Goal: Manage account settings

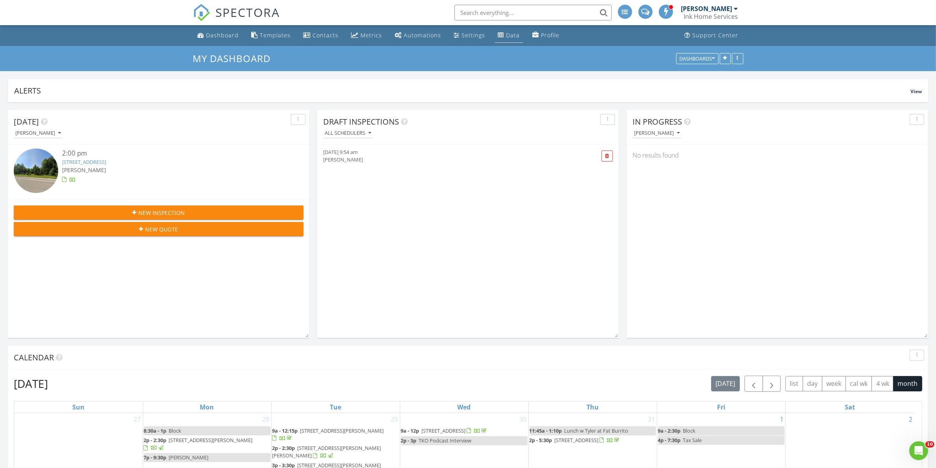
click at [498, 36] on div "Data" at bounding box center [501, 35] width 6 height 6
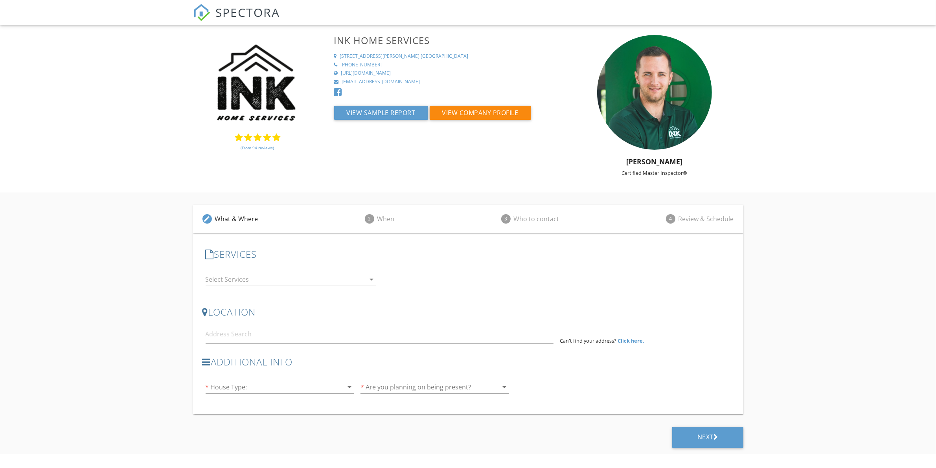
click at [222, 13] on span "SPECTORA" at bounding box center [248, 12] width 64 height 17
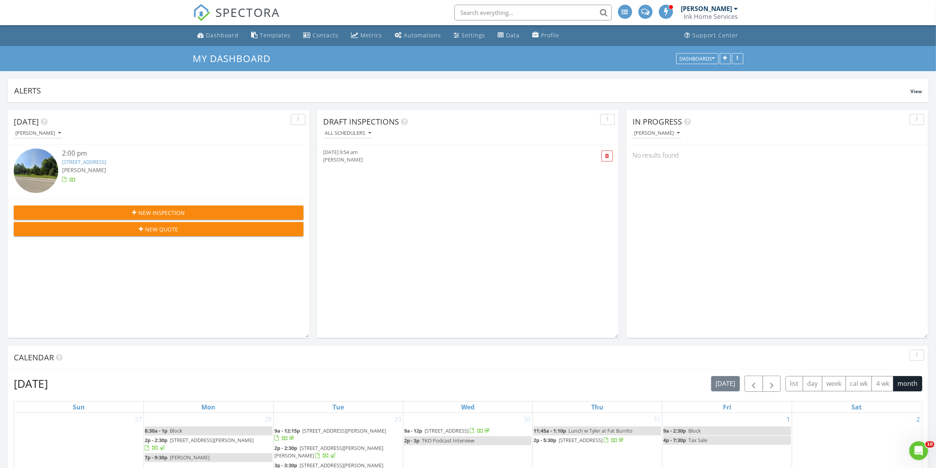
click at [543, 7] on input "text" at bounding box center [533, 13] width 157 height 16
click at [543, 12] on input "text" at bounding box center [533, 13] width 157 height 16
type input "reviews"
click at [917, 452] on icon "Open Intercom Messenger" at bounding box center [918, 450] width 13 height 13
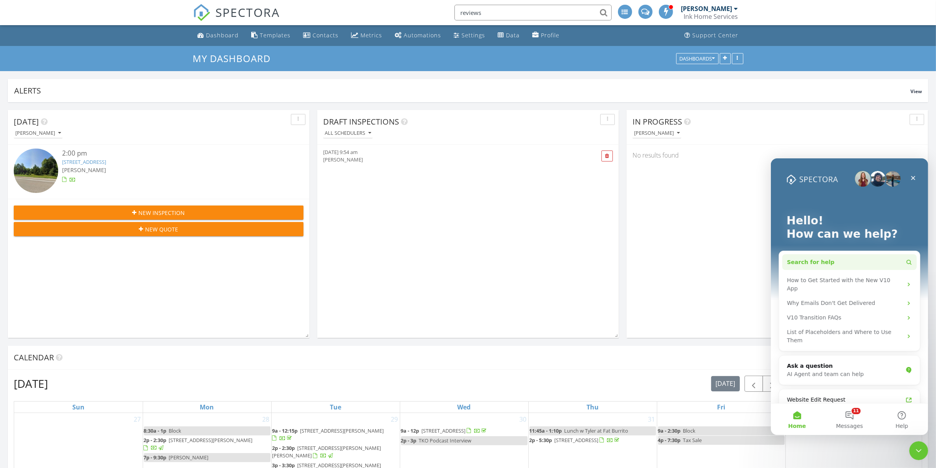
click at [838, 265] on button "Search for help" at bounding box center [849, 262] width 134 height 16
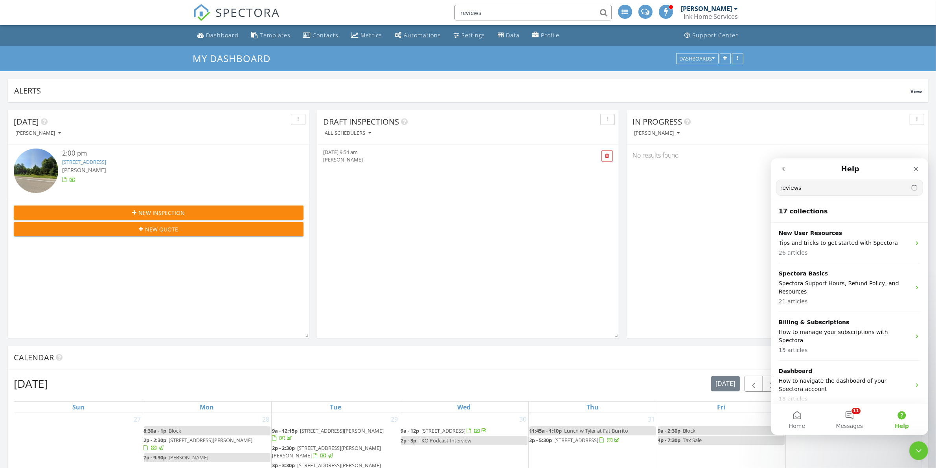
type input "reviews"
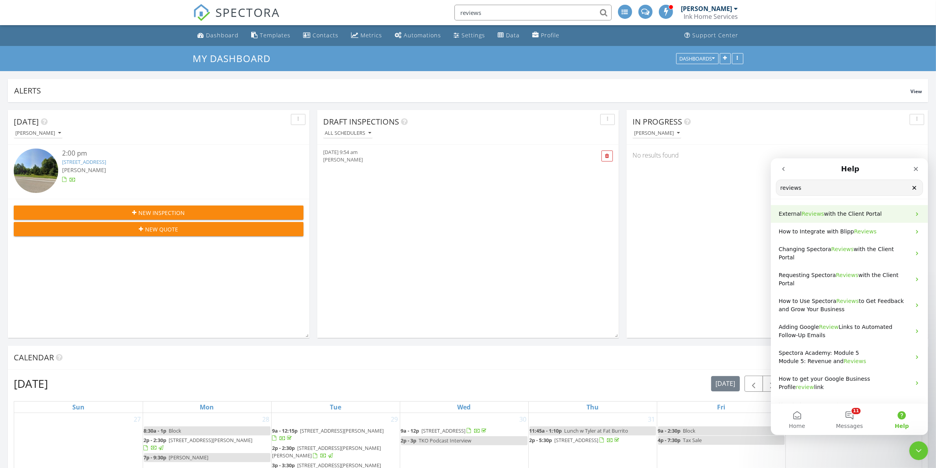
click at [875, 214] on p "External Reviews with the Client Portal" at bounding box center [845, 214] width 132 height 8
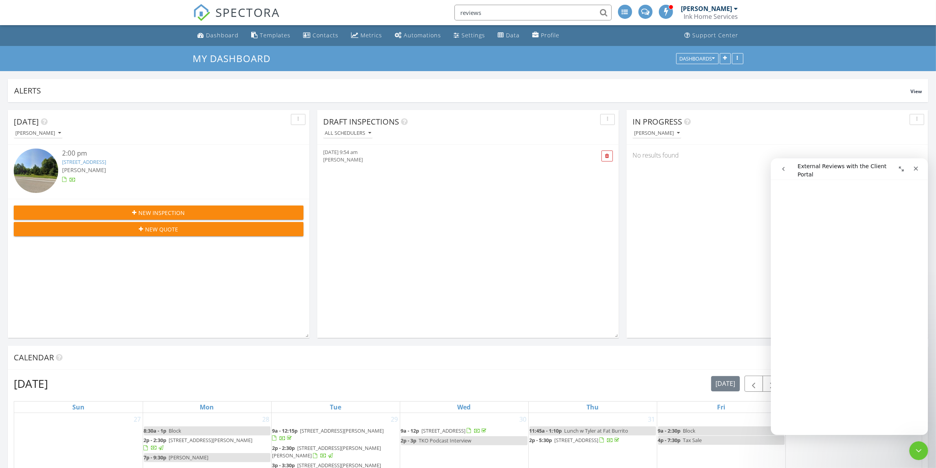
scroll to position [196, 0]
click at [457, 33] on link "Settings" at bounding box center [470, 35] width 38 height 15
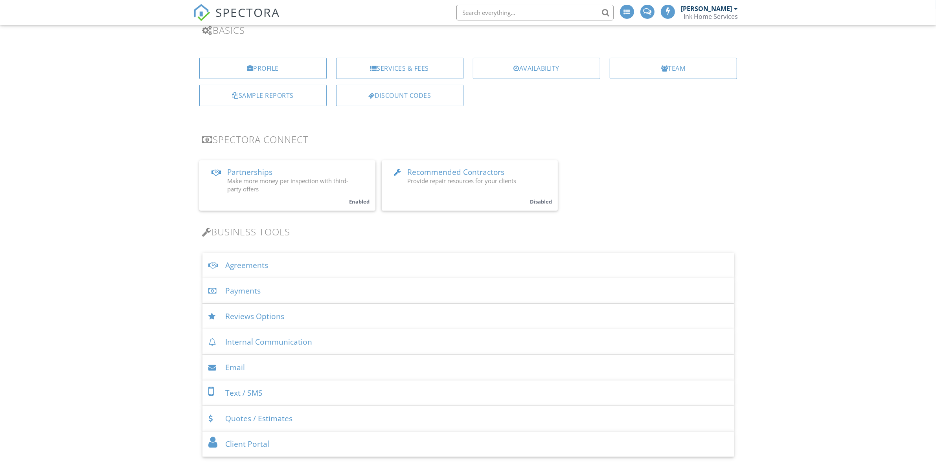
scroll to position [98, 0]
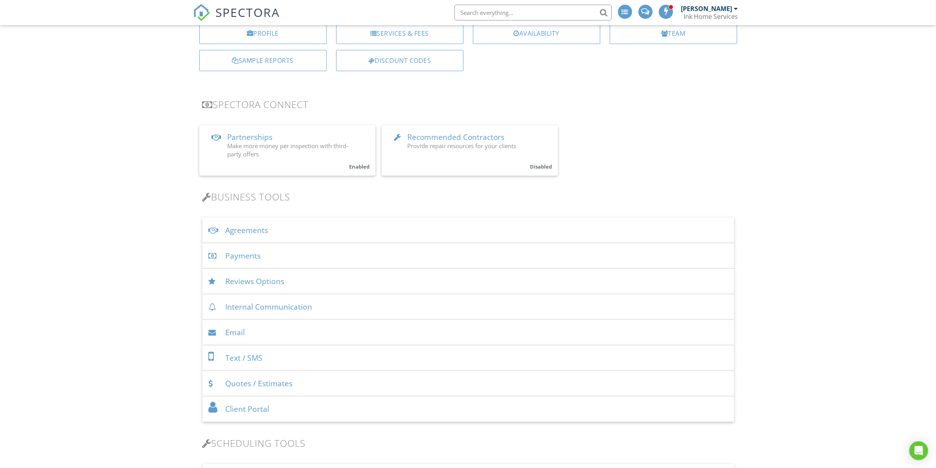
click at [268, 280] on div "Reviews Options" at bounding box center [469, 282] width 532 height 26
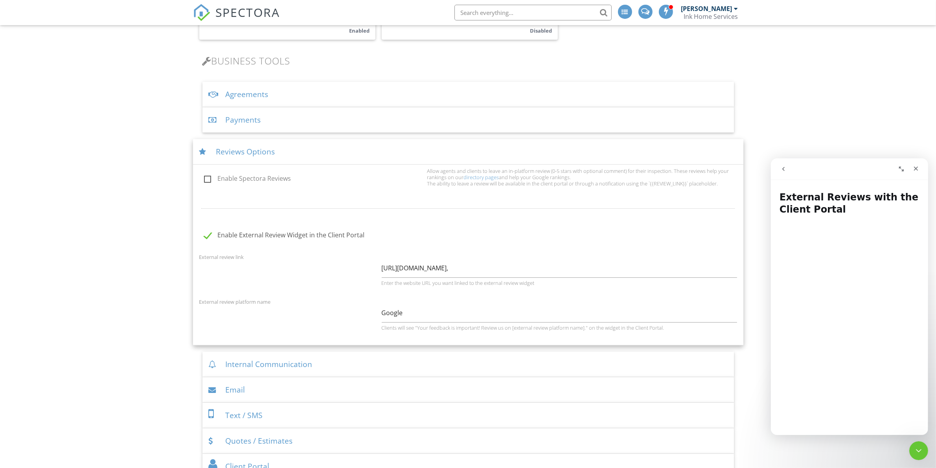
scroll to position [246, 0]
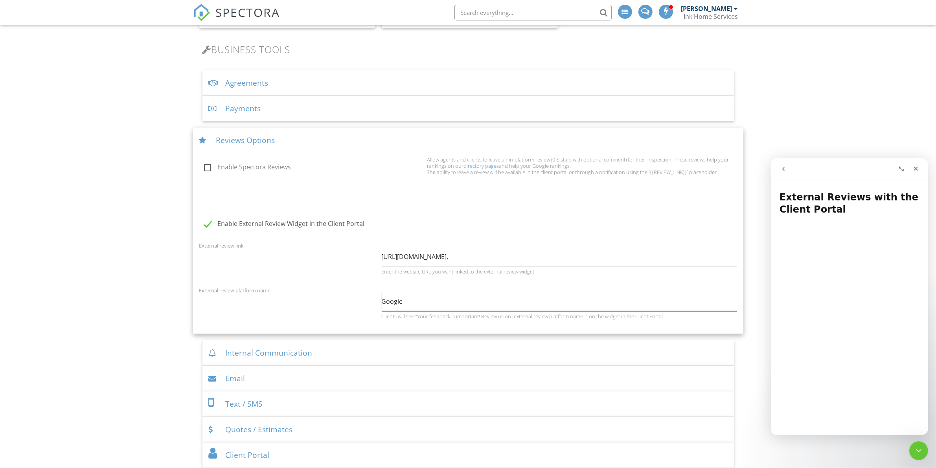
click at [435, 304] on input "Google" at bounding box center [560, 301] width 356 height 19
type input "Google Reviews"
click at [508, 181] on div "Enable External Review Widget in the Client Portal" at bounding box center [468, 169] width 547 height 25
click at [203, 168] on div "Enable Spectora Reviews" at bounding box center [309, 168] width 228 height 11
click at [206, 169] on label "Enable Spectora Reviews" at bounding box center [313, 169] width 219 height 10
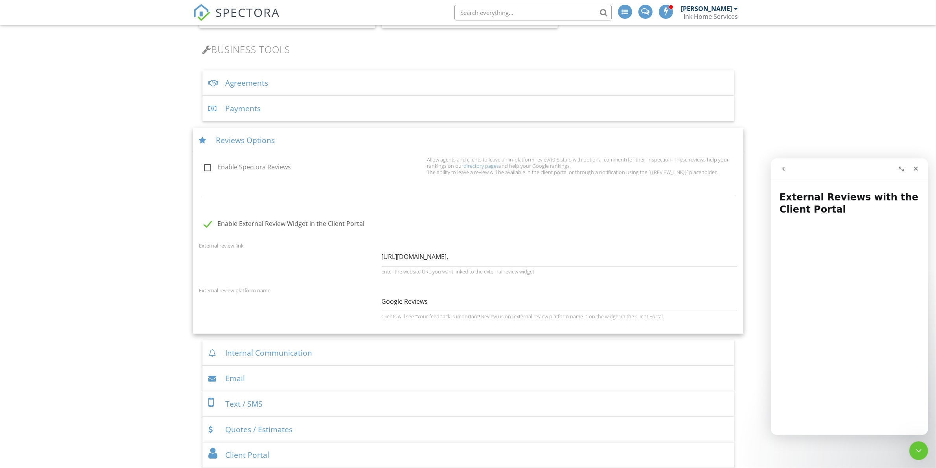
click at [204, 169] on input "Enable Spectora Reviews" at bounding box center [201, 168] width 5 height 5
checkbox input "true"
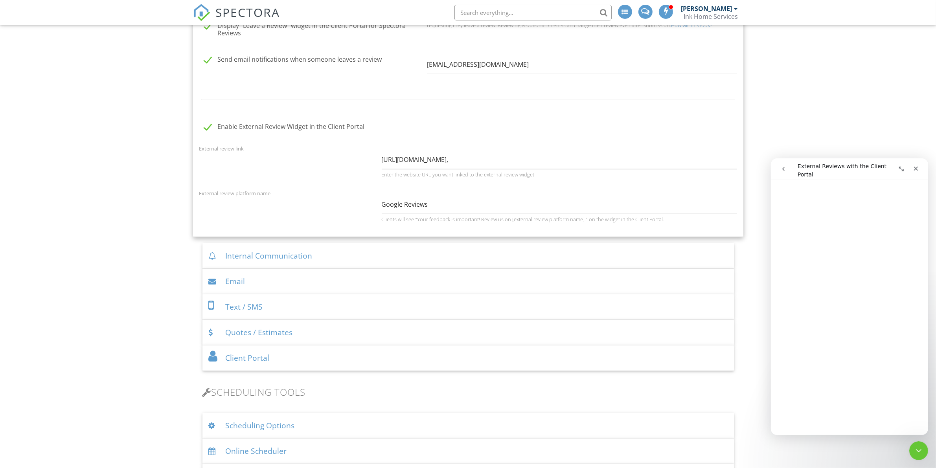
scroll to position [541, 0]
click at [469, 156] on input "https://www.google.com/search?q=google+ink+home+services&rlz=1C1RXQR_enUS1001US…" at bounding box center [560, 159] width 356 height 19
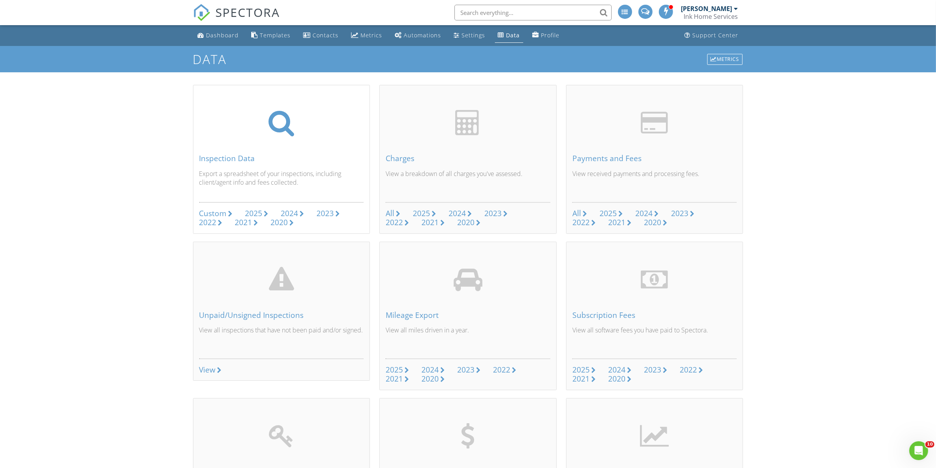
click at [208, 211] on div "Custom" at bounding box center [213, 213] width 28 height 11
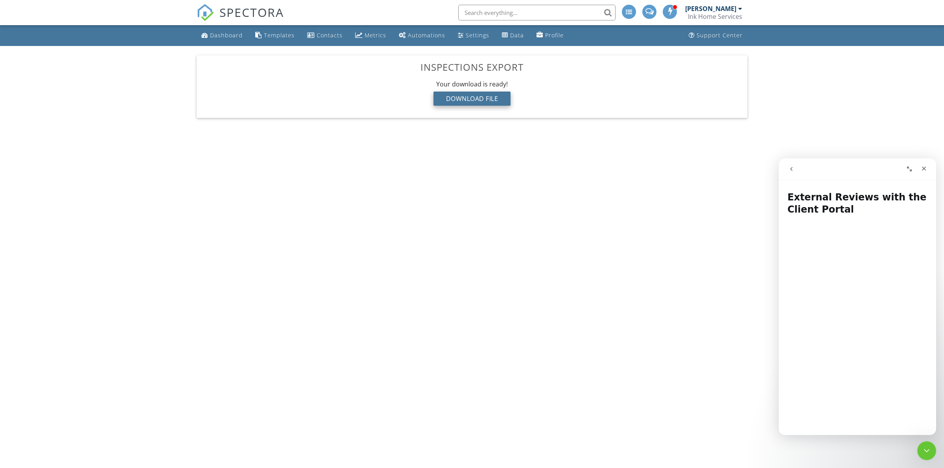
click at [494, 97] on div "Download File" at bounding box center [471, 99] width 77 height 14
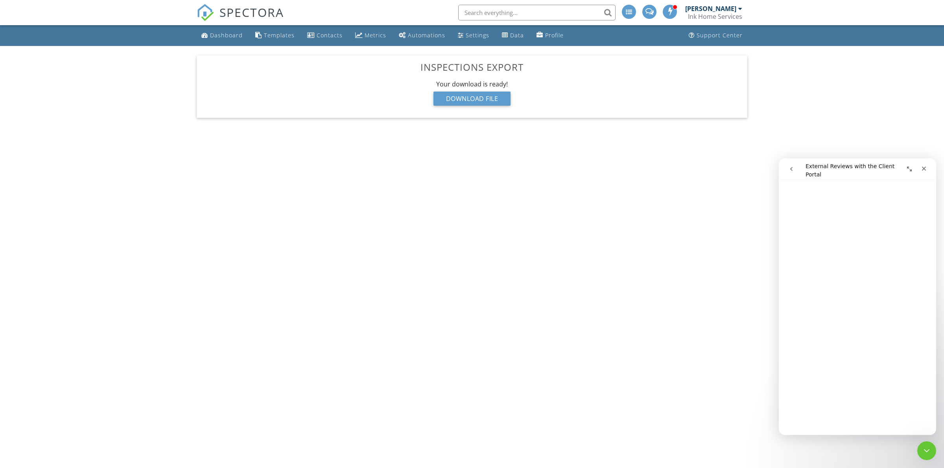
scroll to position [197, 0]
click at [496, 99] on div "Download File" at bounding box center [471, 99] width 77 height 14
